Goal: Navigation & Orientation: Find specific page/section

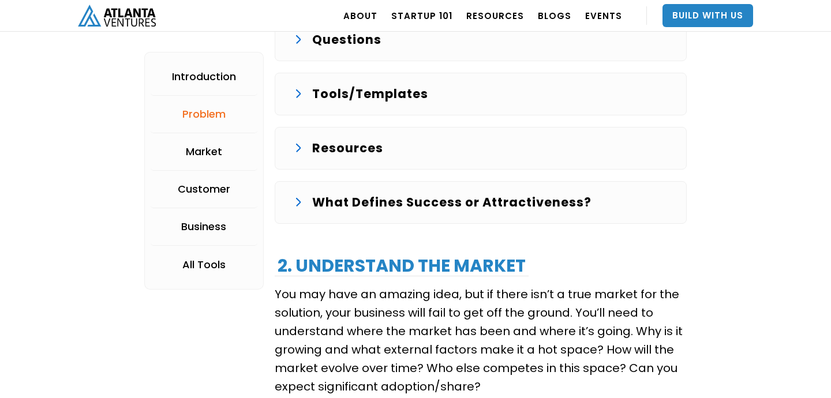
scroll to position [1409, 0]
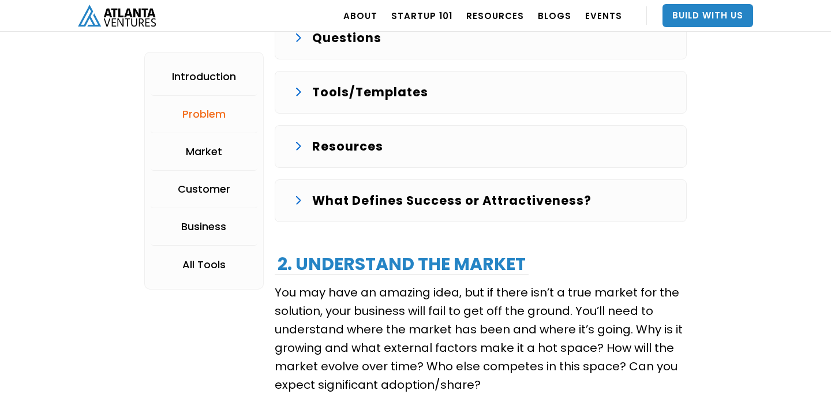
click at [378, 91] on p "Tools/Templates" at bounding box center [370, 92] width 116 height 18
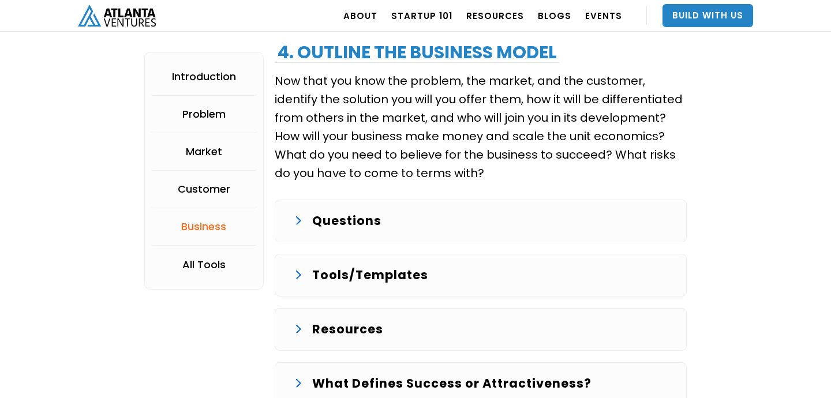
scroll to position [2461, 0]
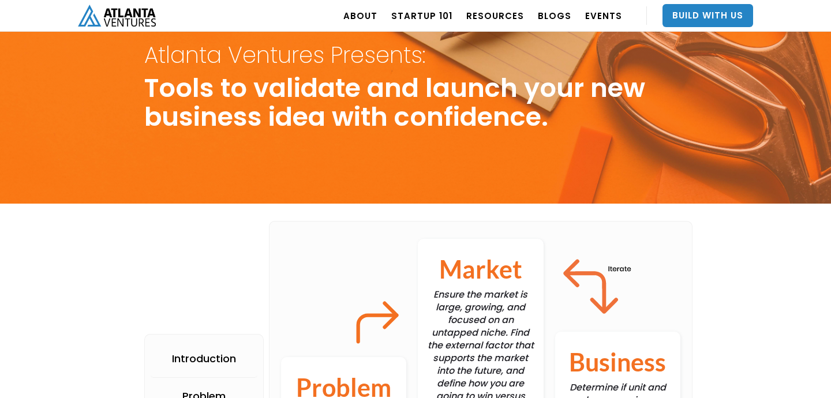
scroll to position [0, 0]
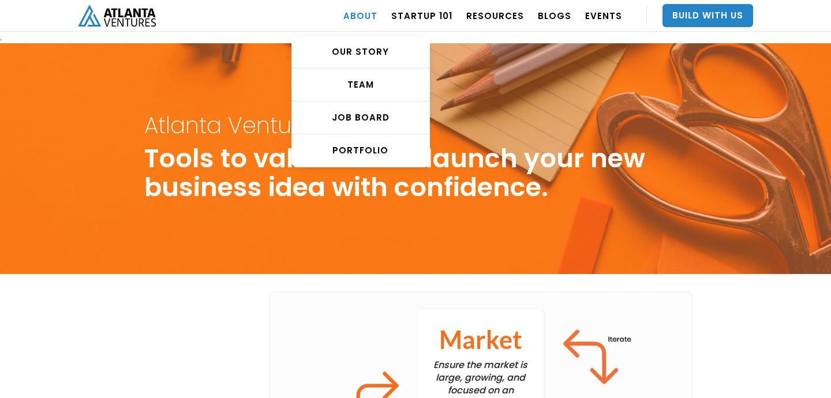
click at [371, 6] on link "ABOUT" at bounding box center [360, 15] width 34 height 32
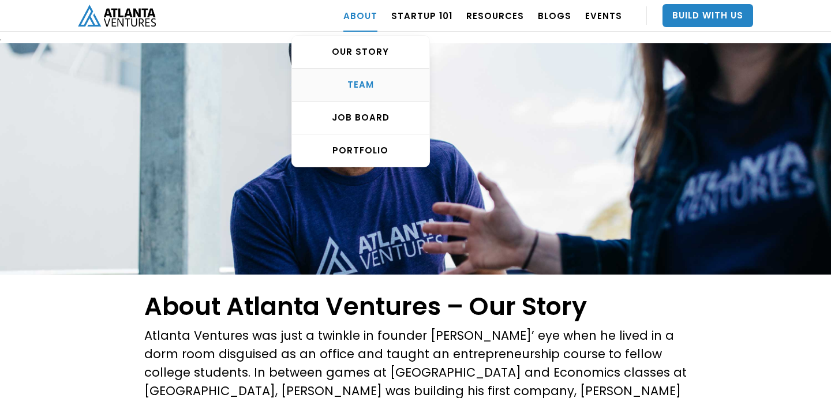
click at [367, 79] on div "TEAM" at bounding box center [360, 85] width 137 height 12
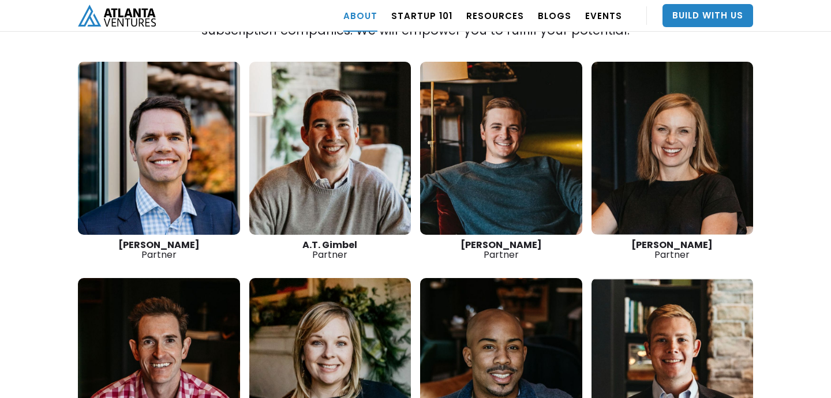
scroll to position [1660, 0]
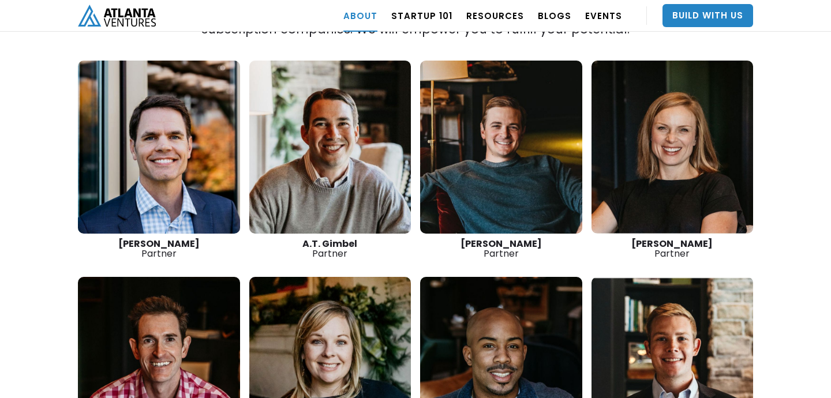
click at [295, 119] on link at bounding box center [330, 147] width 162 height 173
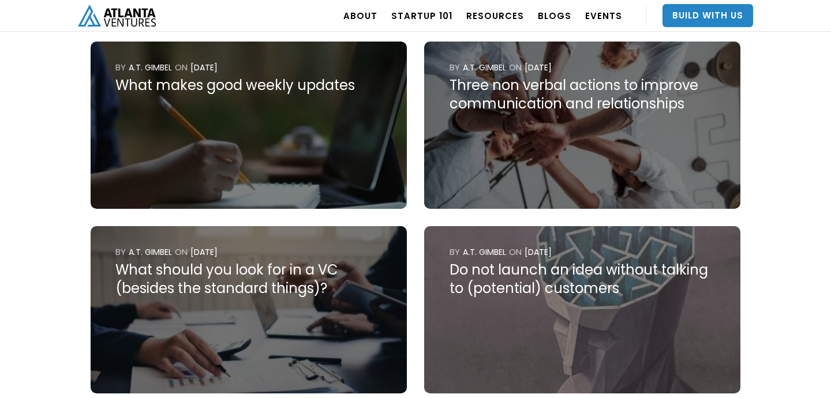
scroll to position [1718, 0]
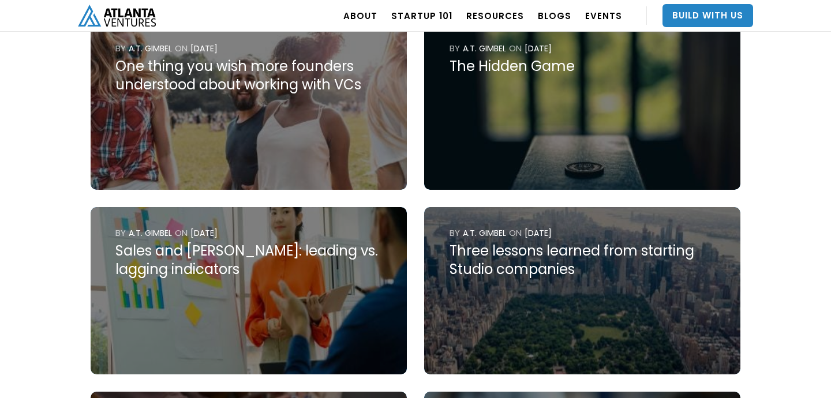
scroll to position [0, 0]
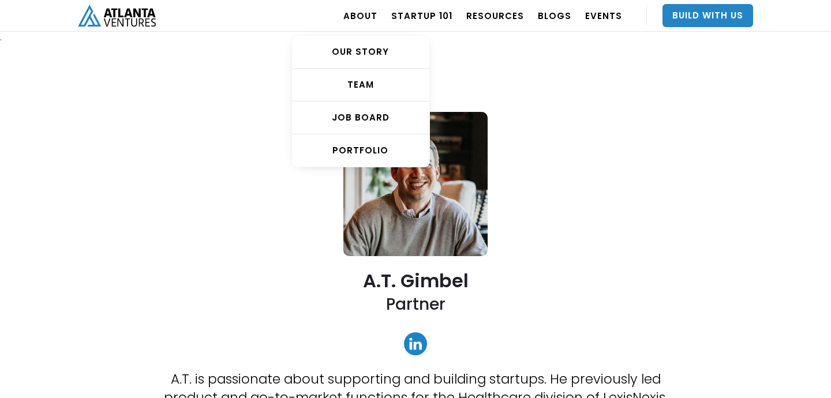
click at [375, 24] on div "OUR STORY TEAM Job Board PORTFOLIO" at bounding box center [360, 95] width 138 height 144
click at [372, 12] on link "ABOUT" at bounding box center [360, 15] width 34 height 32
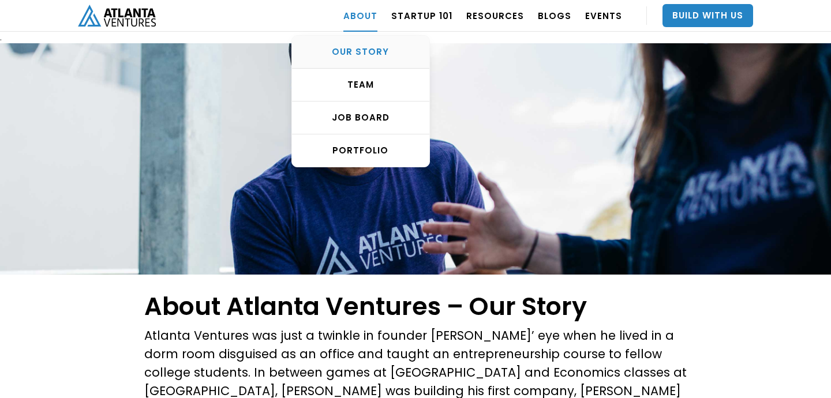
click at [374, 48] on div "OUR STORY" at bounding box center [360, 52] width 137 height 12
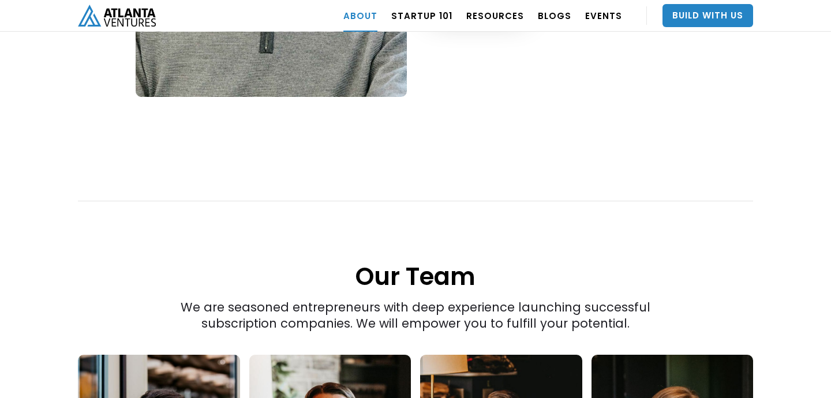
scroll to position [1507, 0]
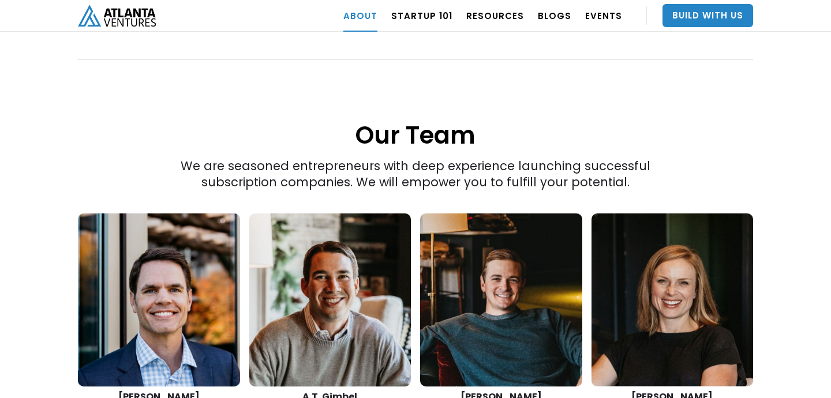
click at [63, 236] on div "“The best thing we do is create more successful startups. The more breakout bus…" at bounding box center [415, 129] width 709 height 1109
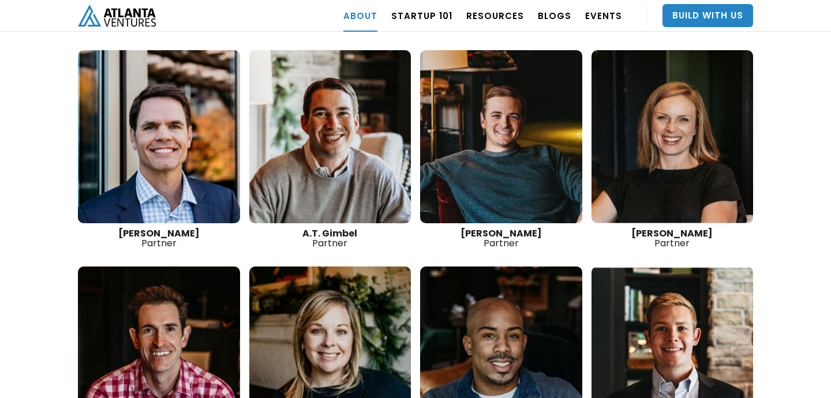
scroll to position [1671, 0]
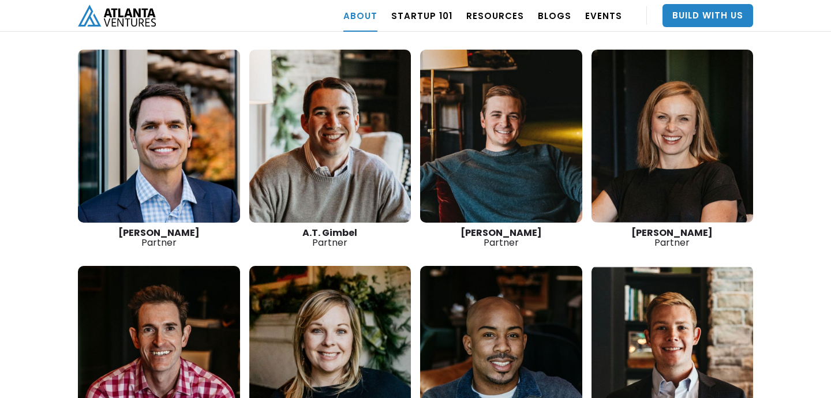
click at [119, 148] on link at bounding box center [159, 136] width 162 height 173
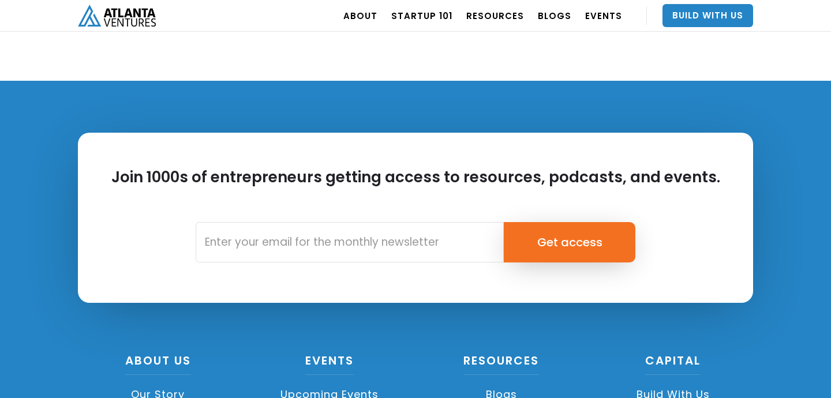
scroll to position [3372, 0]
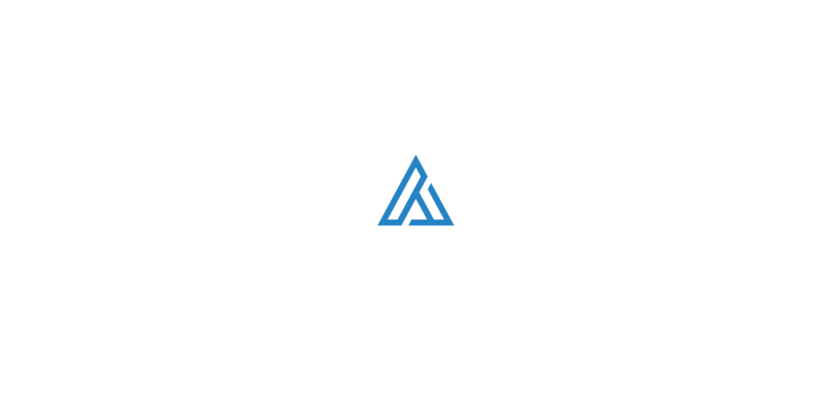
scroll to position [1671, 0]
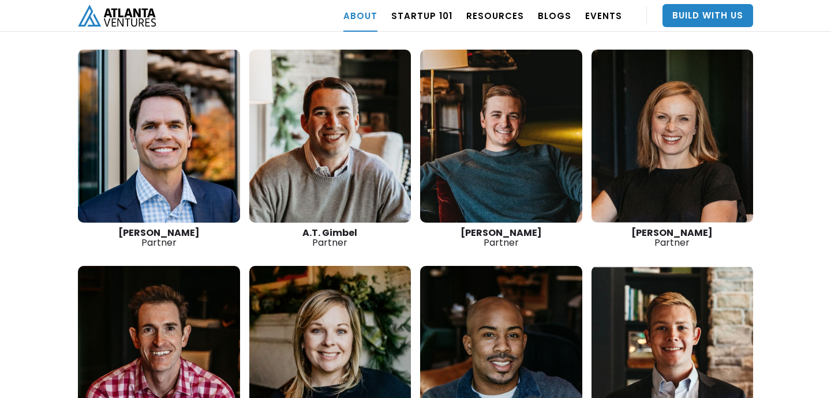
click at [502, 97] on link at bounding box center [501, 136] width 162 height 173
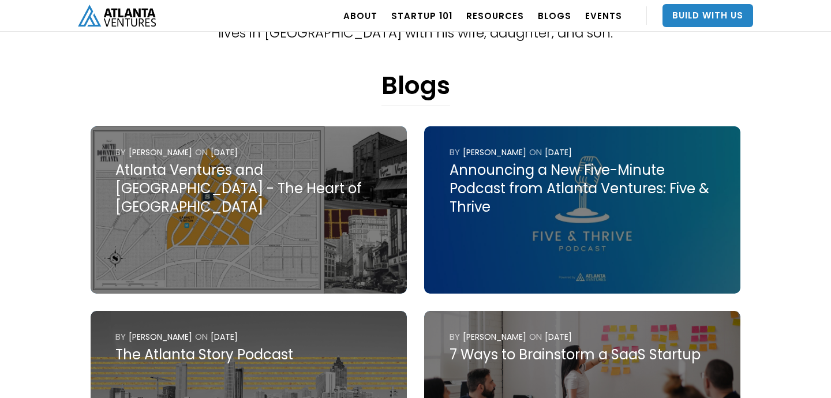
scroll to position [463, 0]
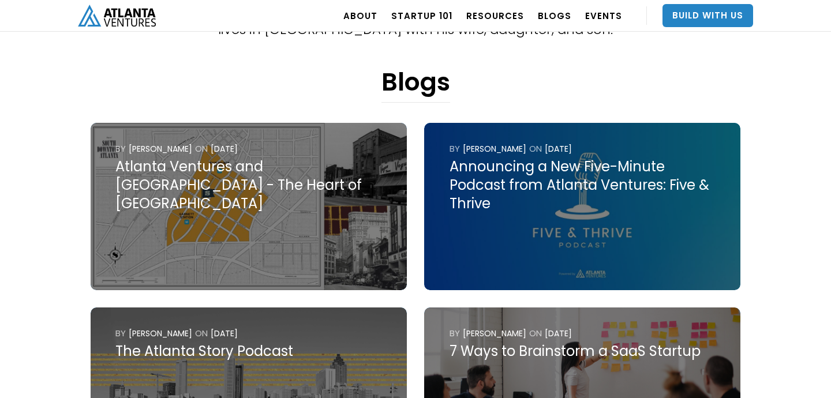
click at [66, 224] on div "Jon Birdsong Partner Jon Birdsong has spent his entire career in the Atlanta te…" at bounding box center [415, 269] width 831 height 1379
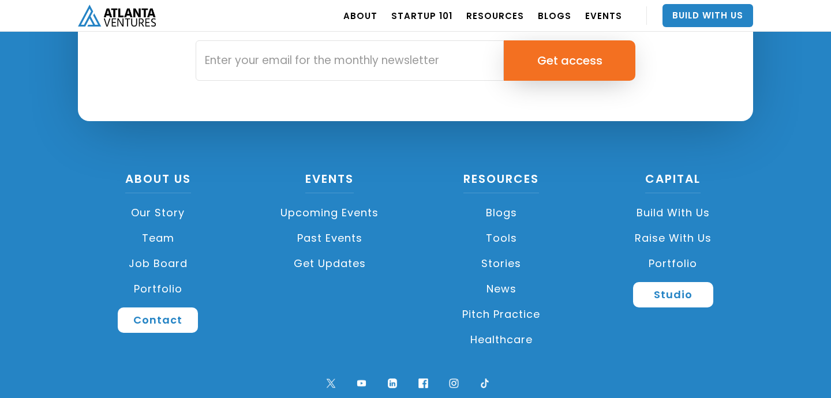
scroll to position [1554, 0]
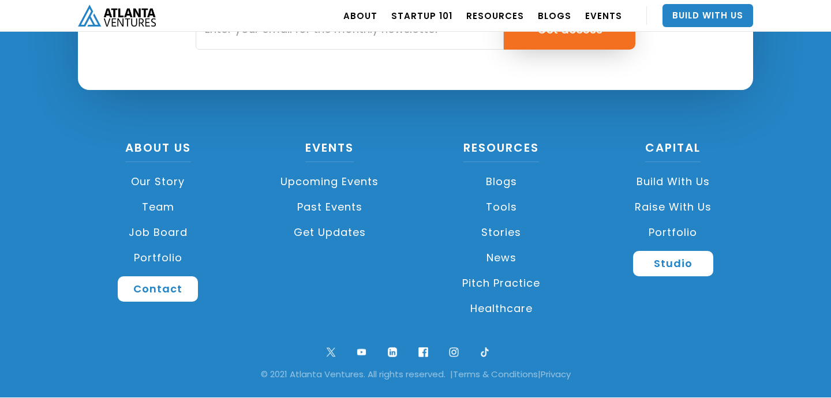
click at [160, 228] on link "Job Board" at bounding box center [158, 232] width 160 height 25
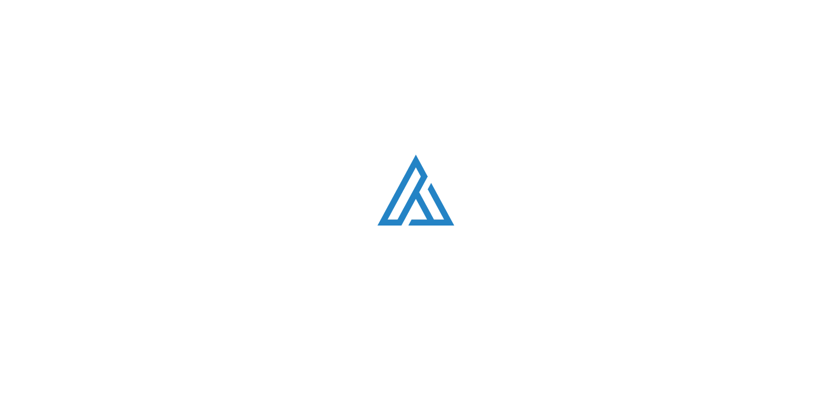
scroll to position [2200, 0]
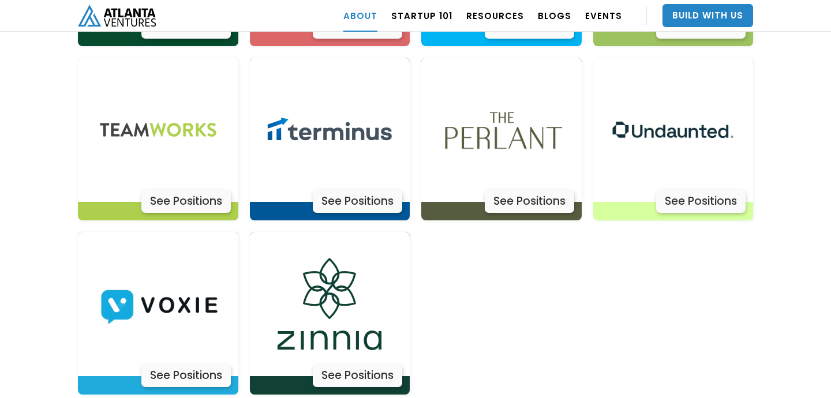
scroll to position [3806, 0]
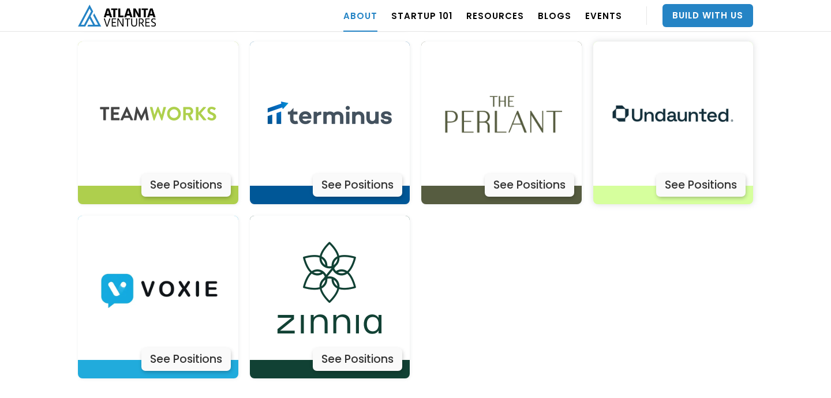
click at [677, 174] on div "See Positions" at bounding box center [700, 185] width 89 height 23
